Goal: Transaction & Acquisition: Purchase product/service

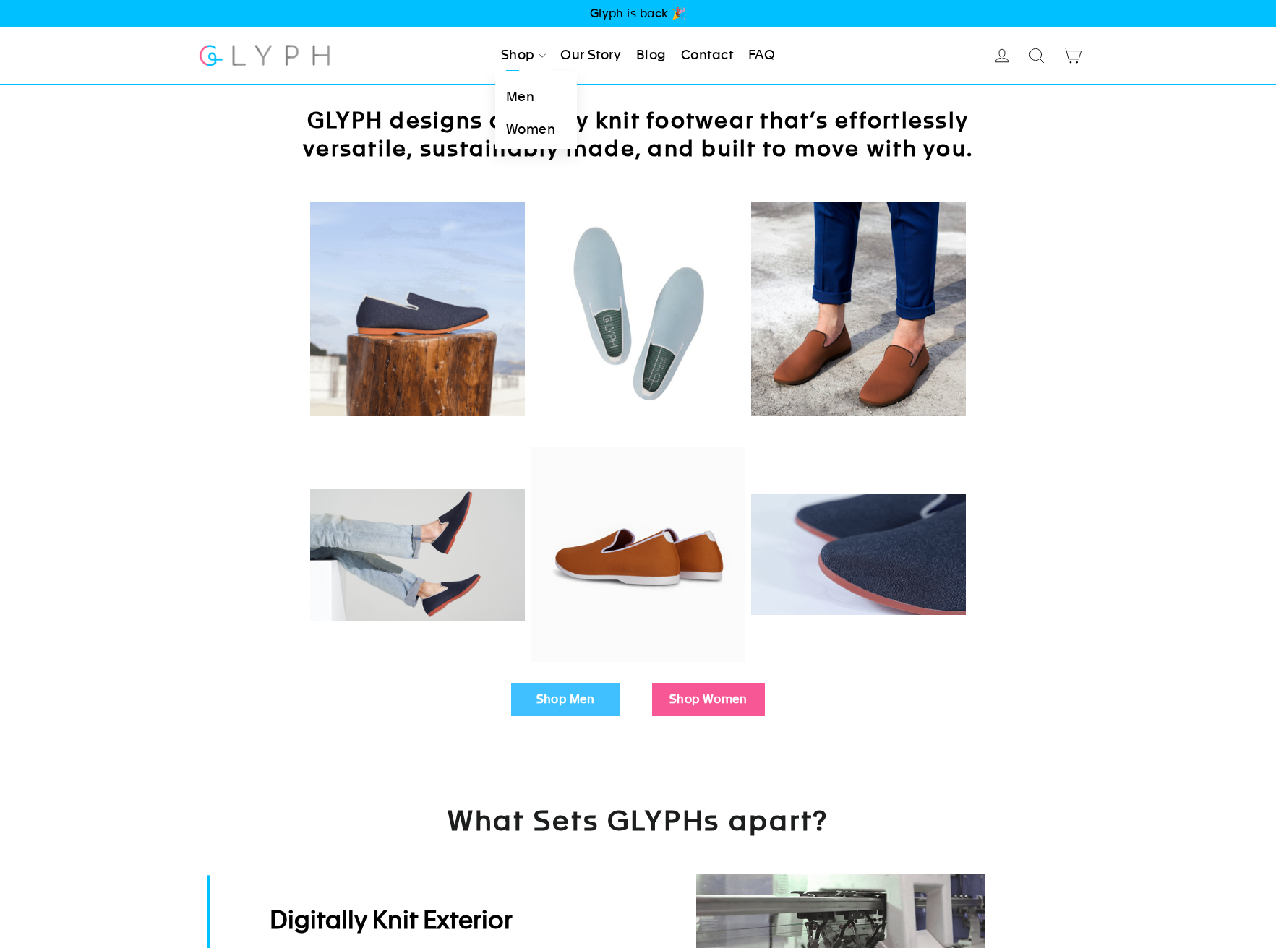
click at [547, 62] on link "Shop" at bounding box center [523, 56] width 56 height 32
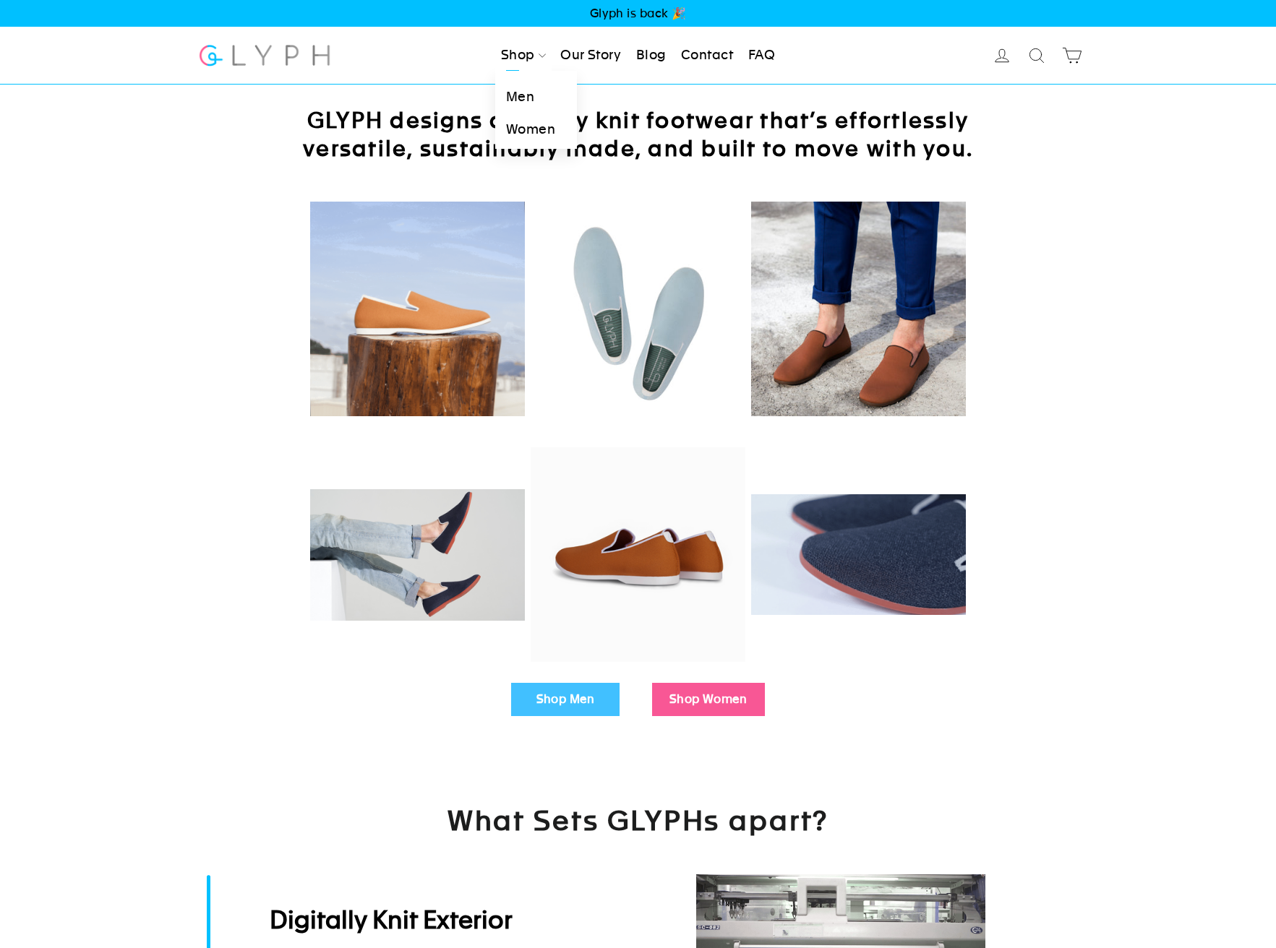
click at [510, 101] on link "Men" at bounding box center [536, 97] width 82 height 33
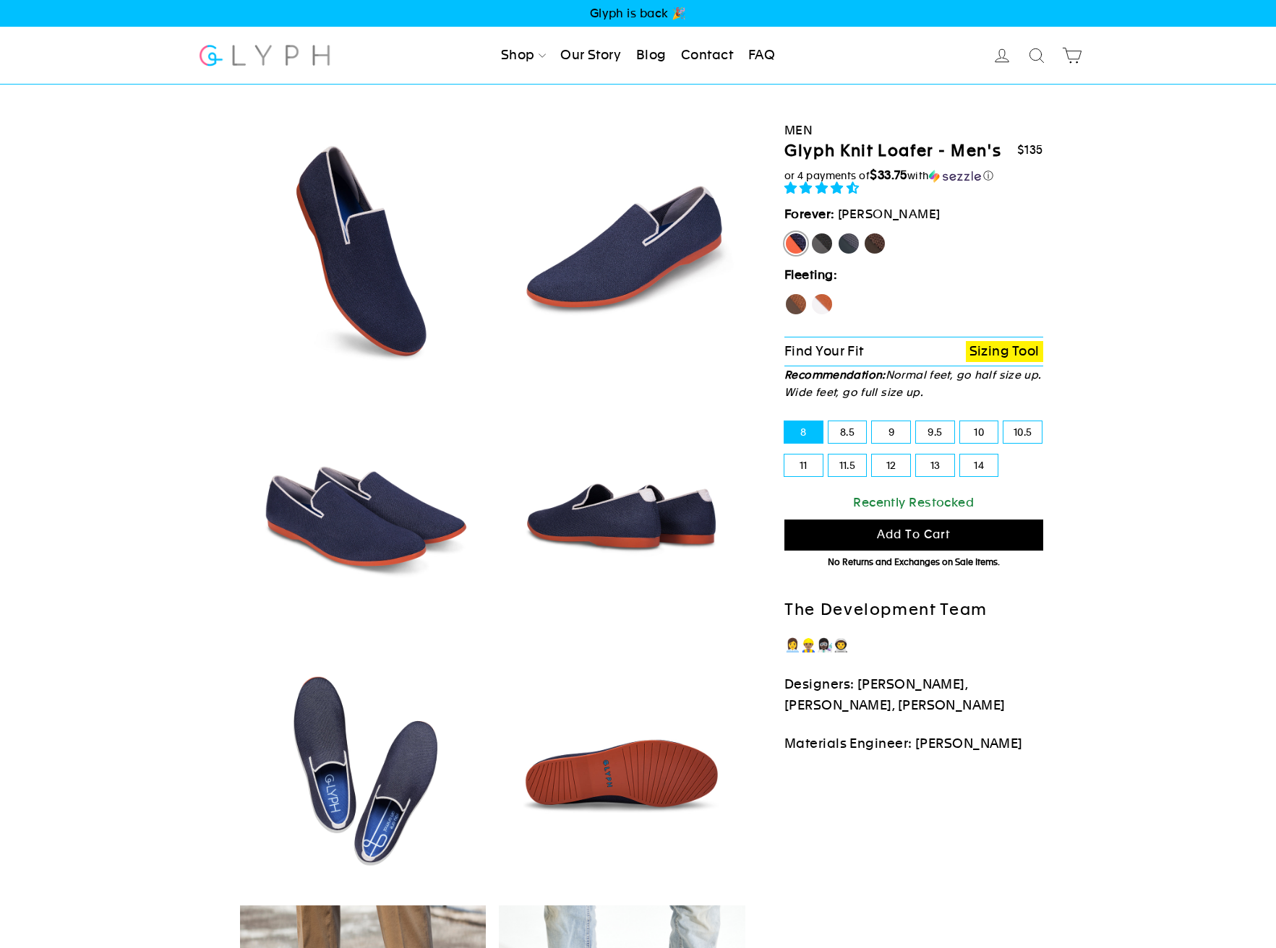
select select "highest-rating"
click at [823, 241] on label "Panther" at bounding box center [821, 243] width 23 height 23
click at [811, 233] on input "Panther" at bounding box center [810, 232] width 1 height 1
radio input "true"
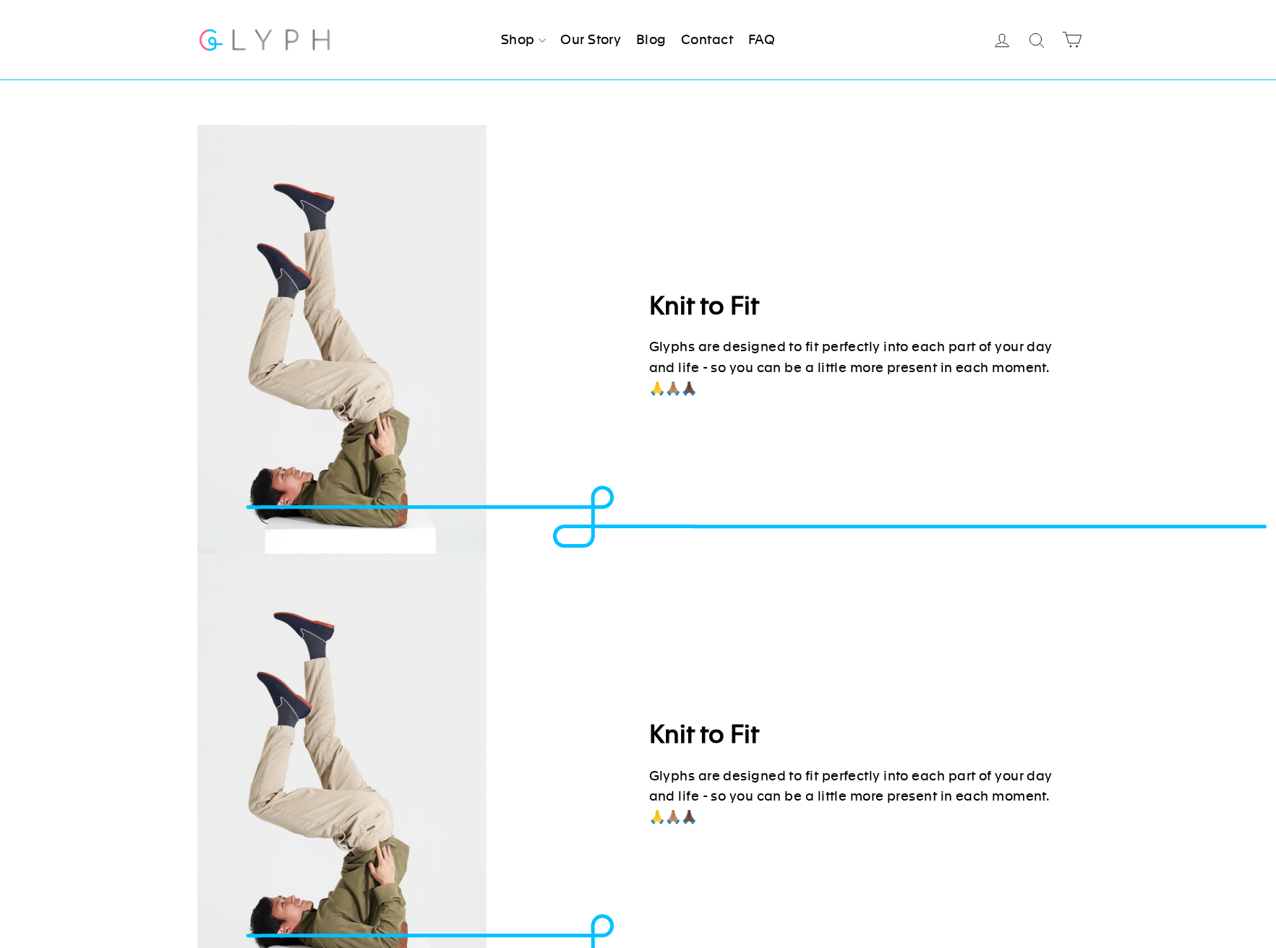
scroll to position [1720, 0]
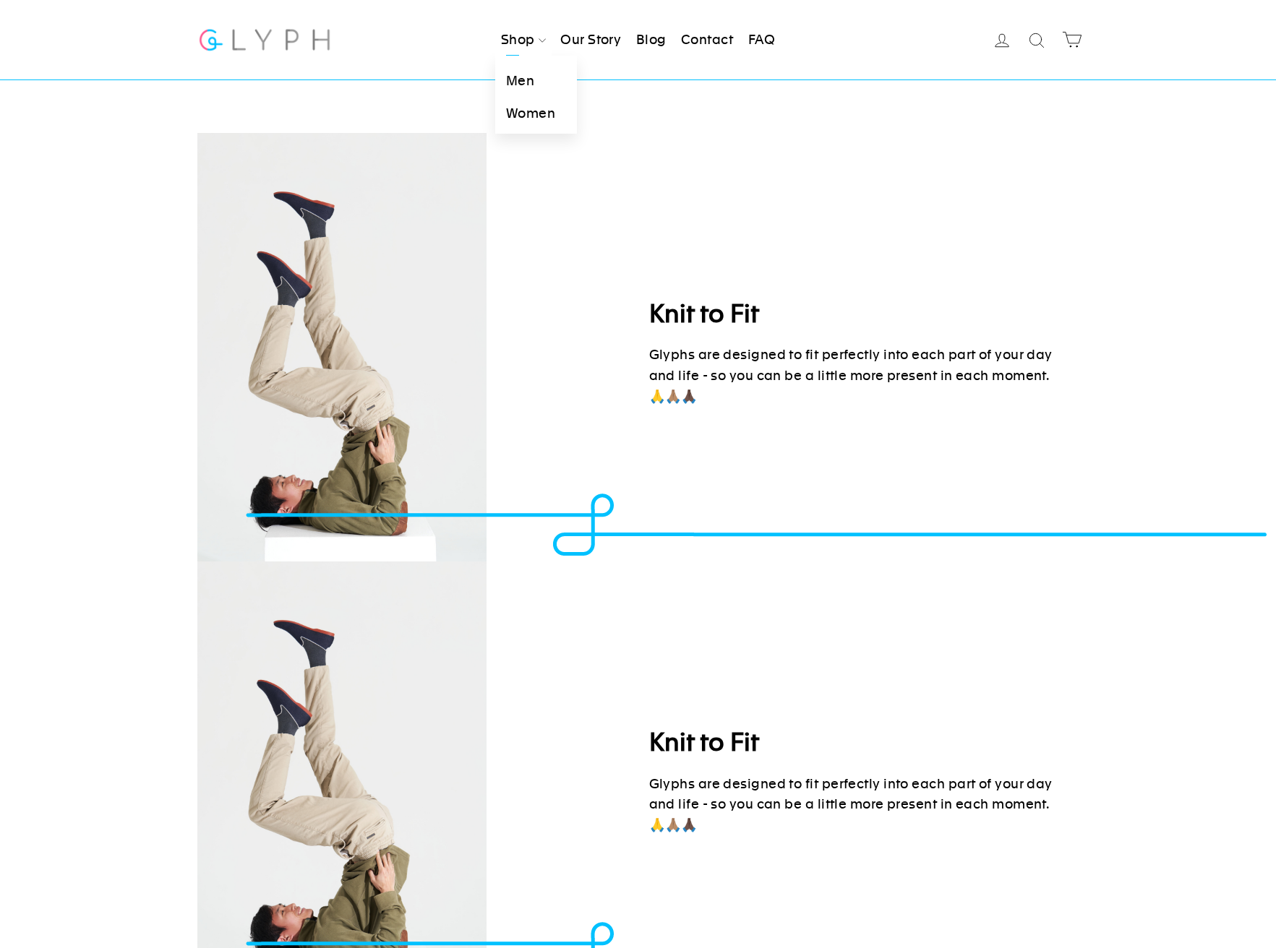
click at [526, 80] on link "Men" at bounding box center [536, 81] width 82 height 33
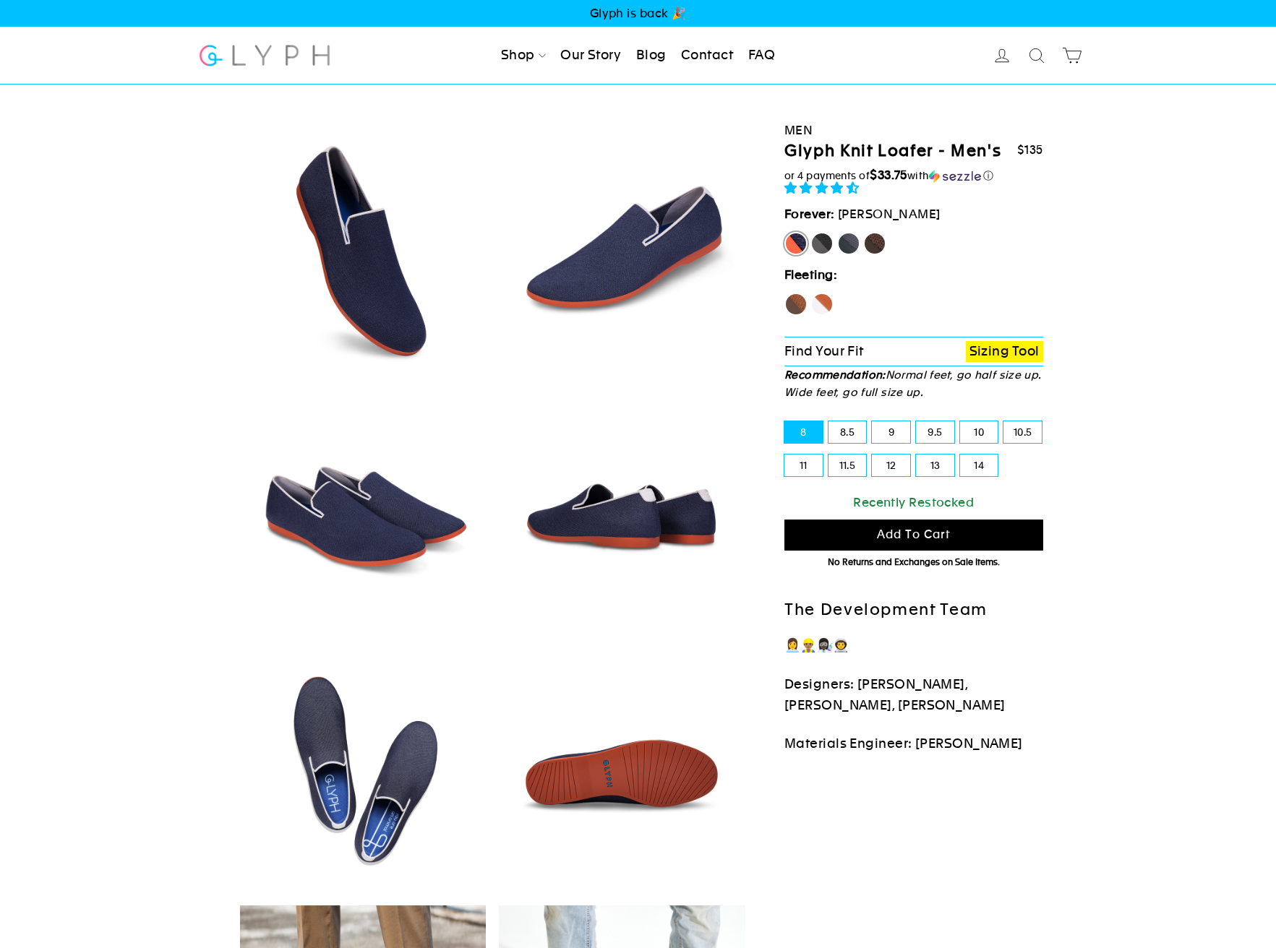
select select "highest-rating"
click at [765, 59] on link "FAQ" at bounding box center [761, 56] width 38 height 32
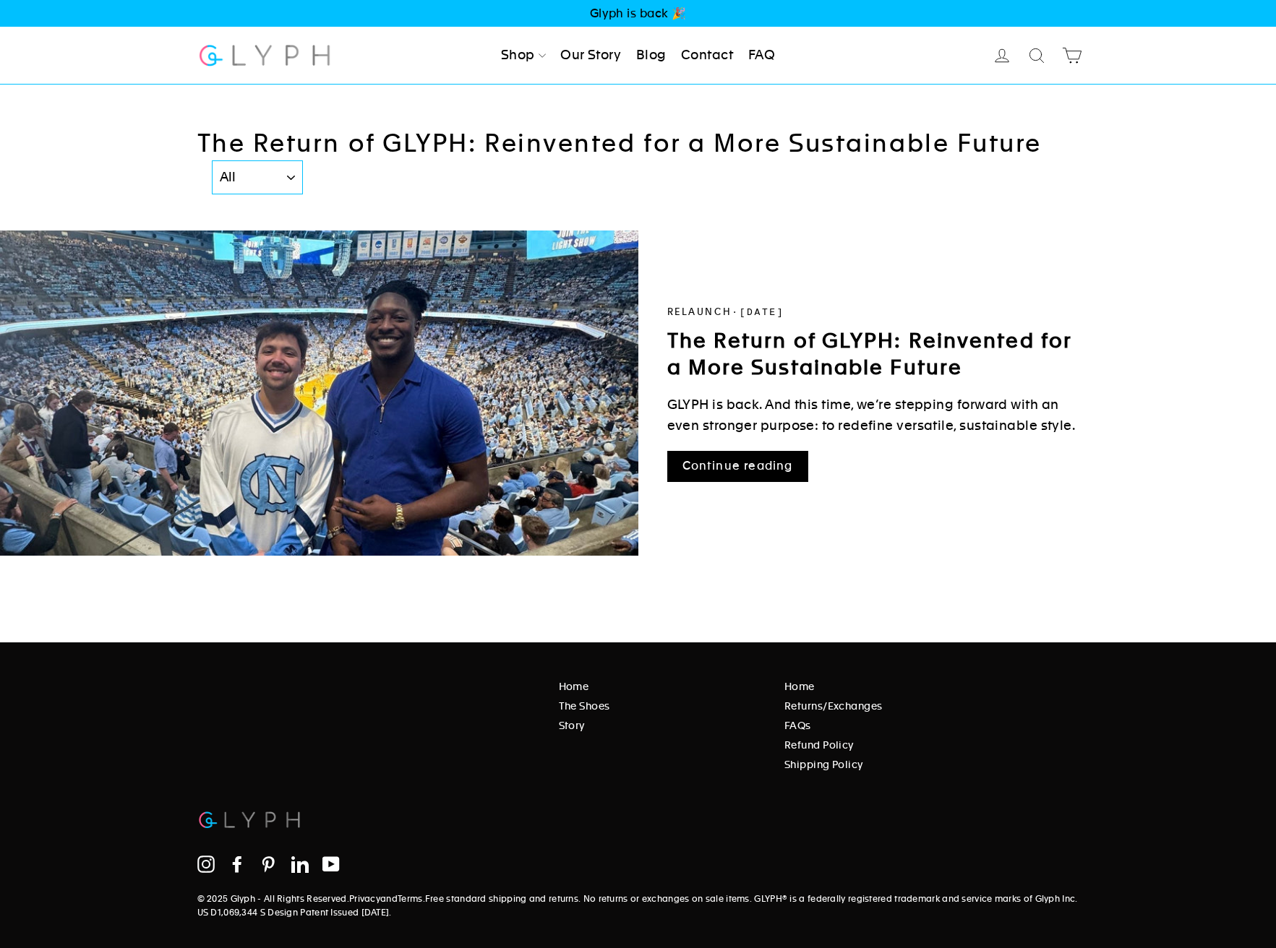
click at [675, 14] on span "Glyph is back 🎉" at bounding box center [638, 13] width 1276 height 27
click at [520, 105] on link "Men" at bounding box center [536, 97] width 82 height 33
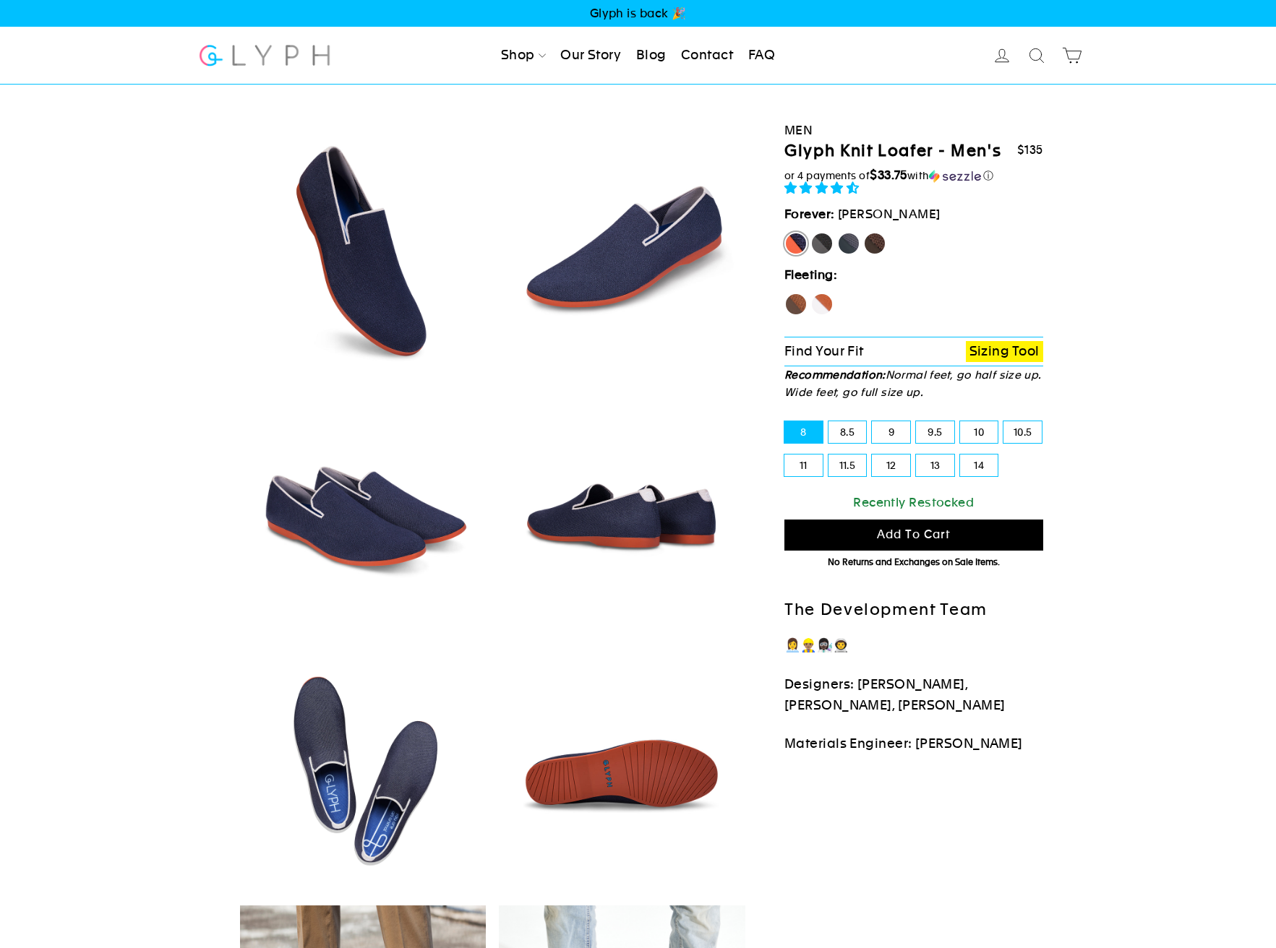
select select "highest-rating"
click at [831, 241] on label "Panther" at bounding box center [821, 243] width 23 height 23
click at [811, 233] on input "Panther" at bounding box center [810, 232] width 1 height 1
radio input "true"
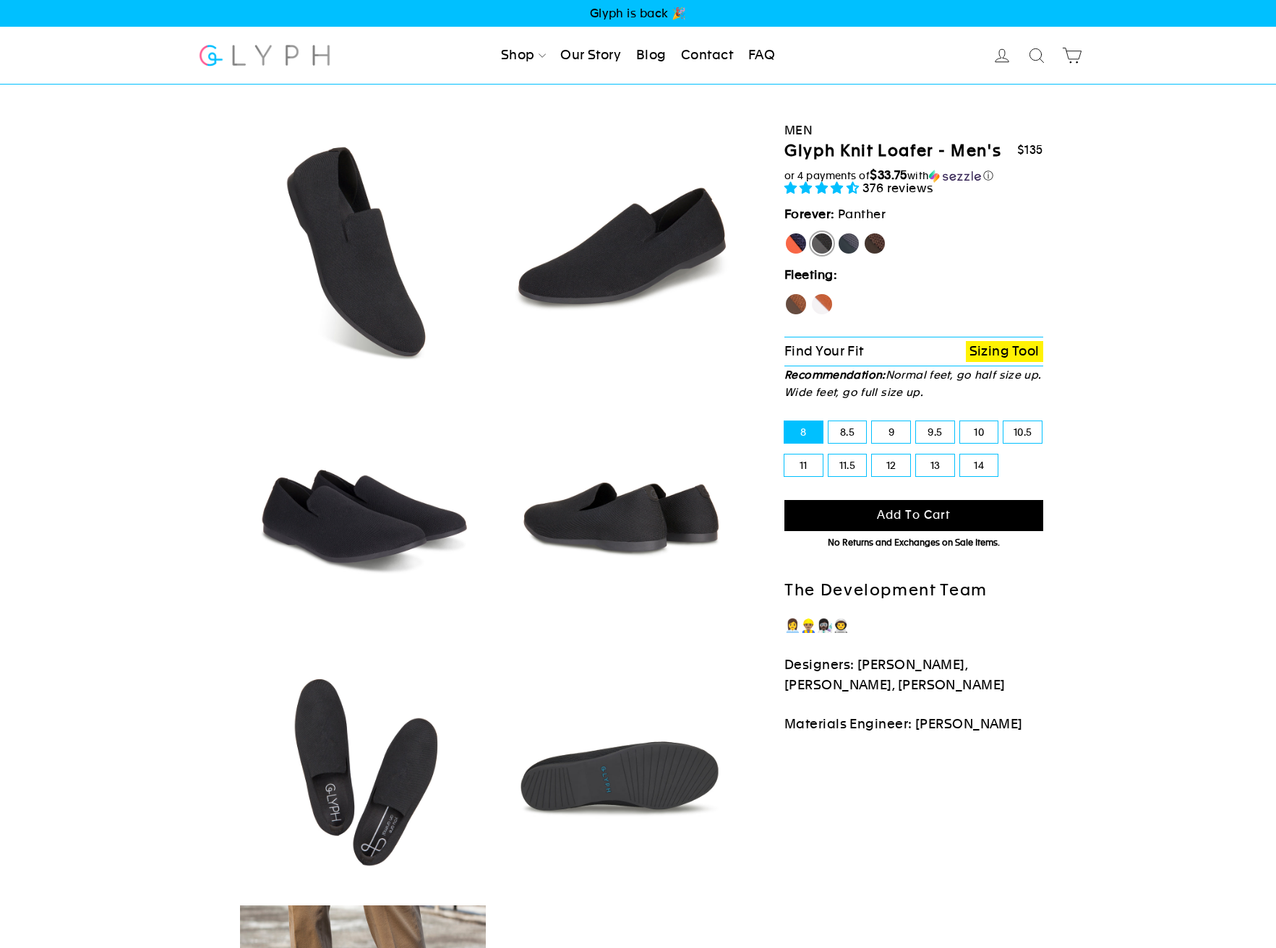
click at [851, 244] on label "Rhino" at bounding box center [848, 243] width 23 height 23
click at [838, 233] on input "Rhino" at bounding box center [837, 232] width 1 height 1
radio input "true"
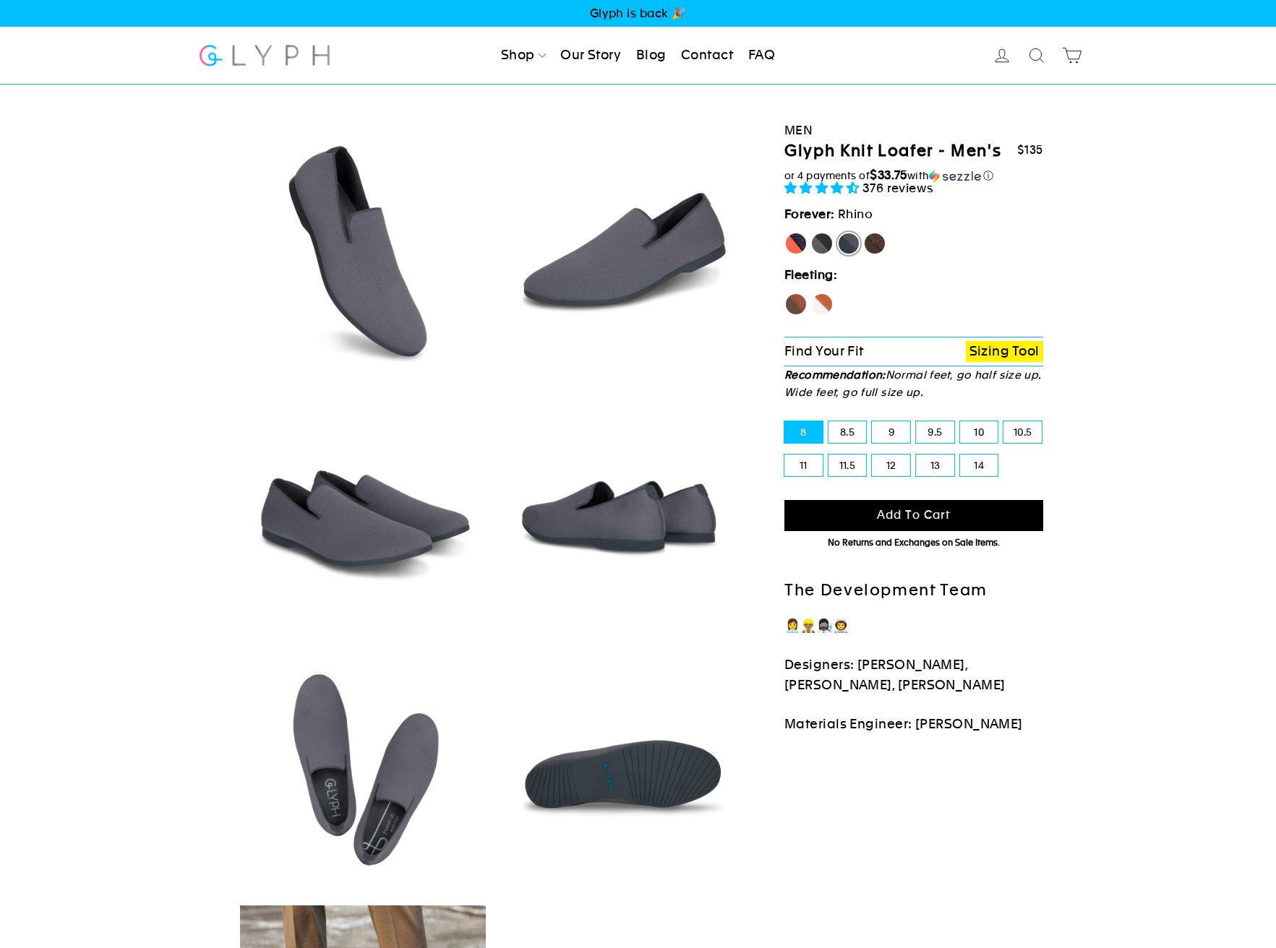
click at [823, 245] on label "Panther" at bounding box center [821, 243] width 23 height 23
click at [811, 233] on input "Panther" at bounding box center [810, 232] width 1 height 1
radio input "true"
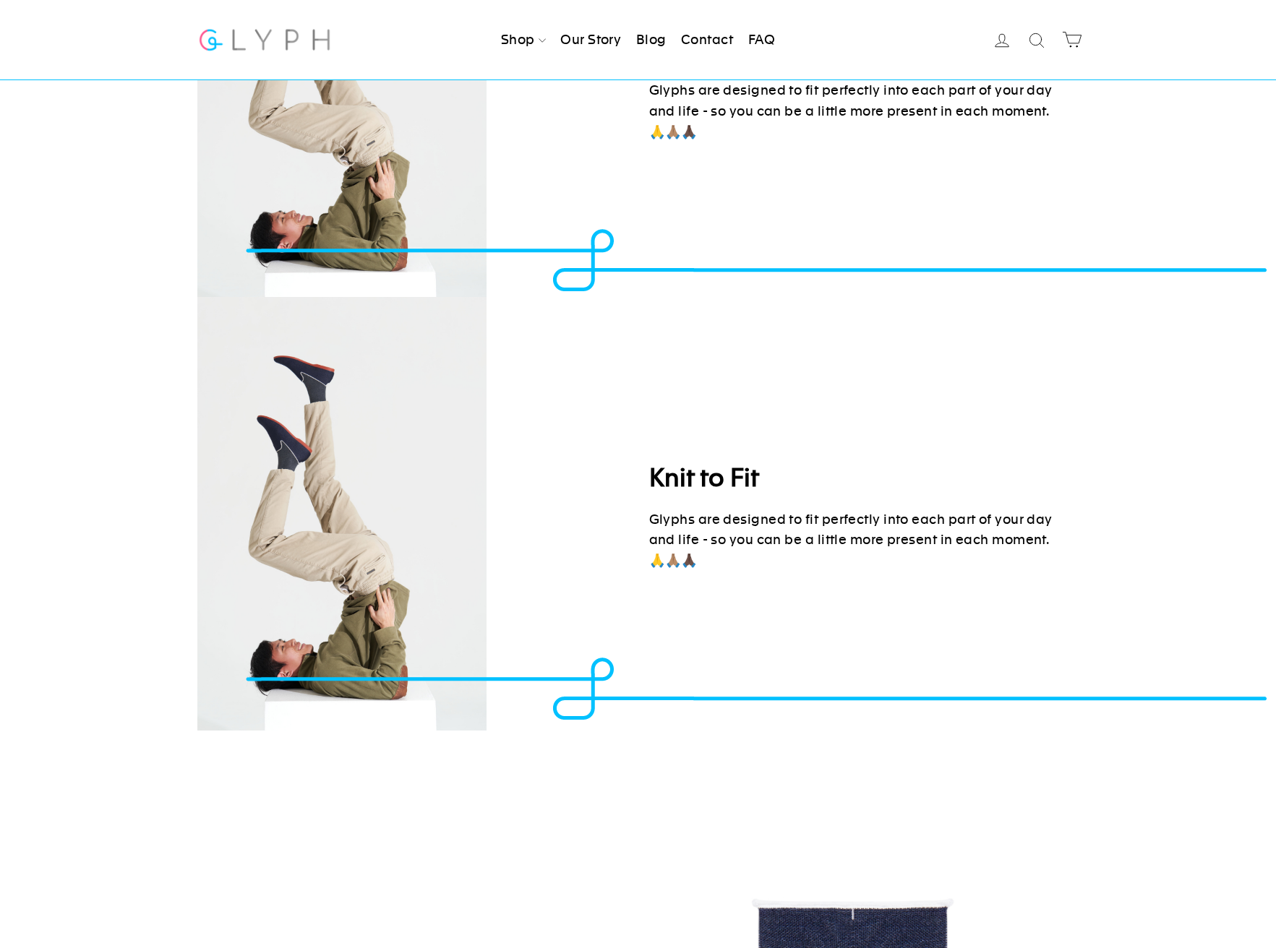
scroll to position [1952, 0]
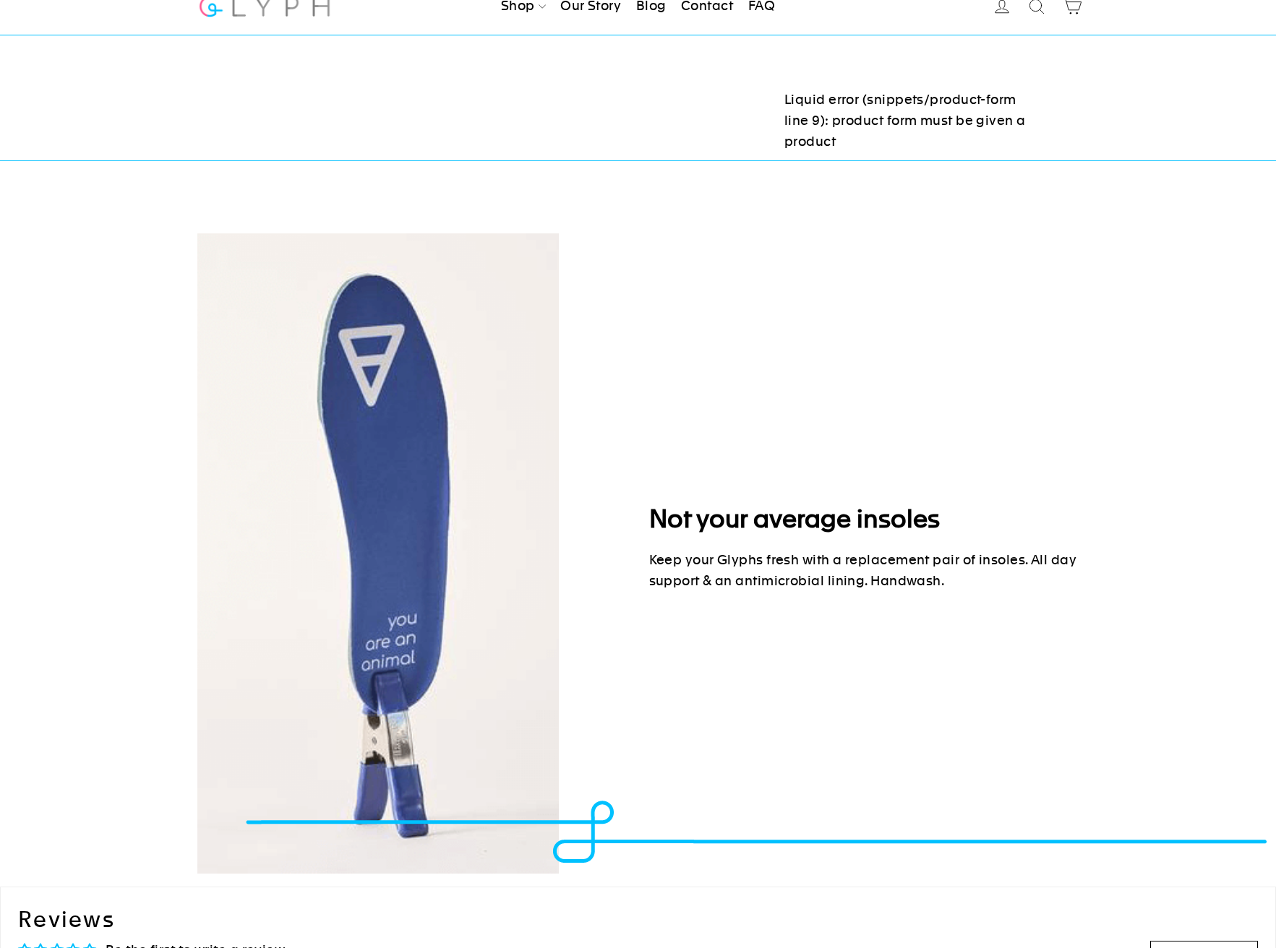
scroll to position [16, 0]
